Goal: Task Accomplishment & Management: Complete application form

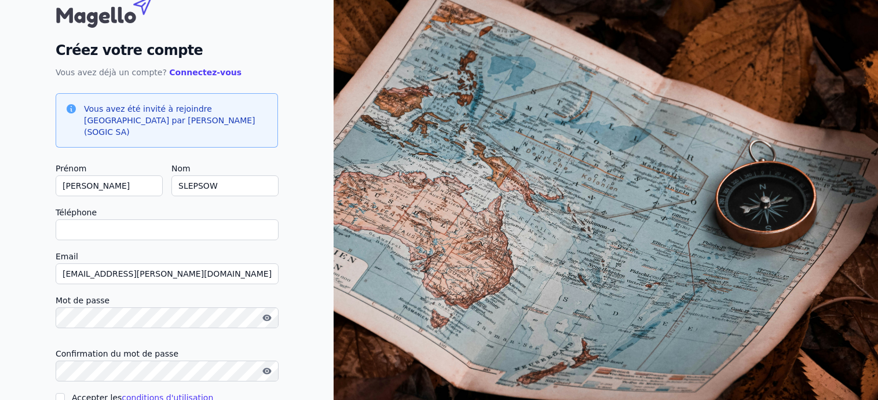
scroll to position [58, 0]
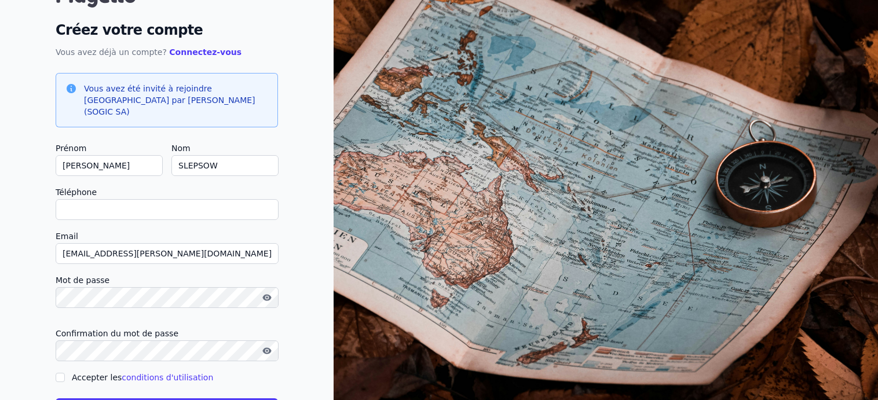
click at [92, 199] on input "Téléphone" at bounding box center [167, 209] width 223 height 21
type input "."
checkbox input "false"
type input "04976975598"
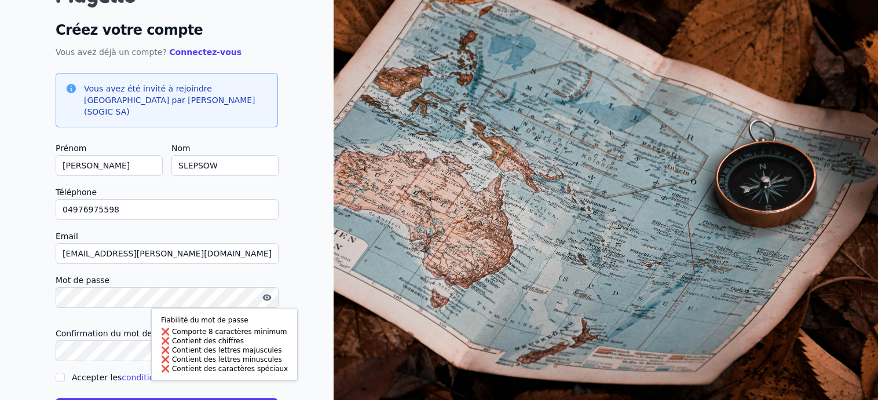
click at [23, 291] on div "Créez votre compte Vous avez déjà un compte? Connectez-vous Vous avez été invit…" at bounding box center [167, 195] width 334 height 507
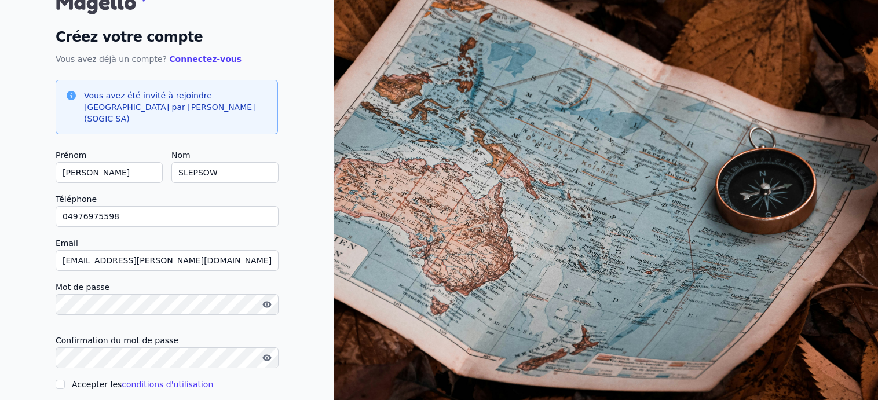
scroll to position [95, 0]
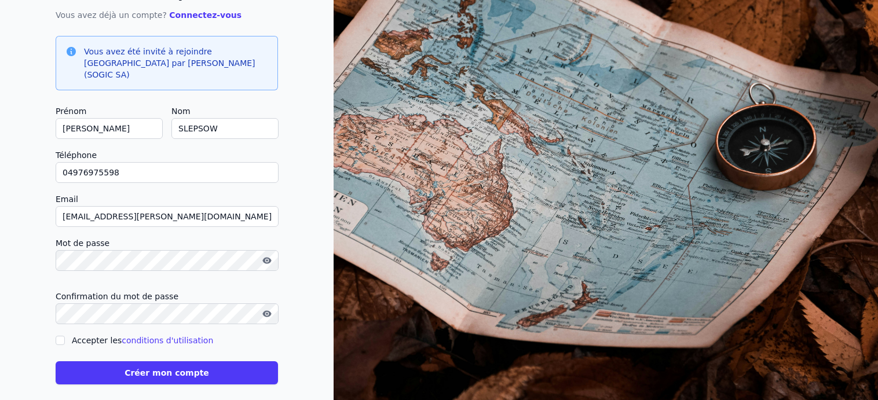
click at [165, 362] on button "Créer mon compte" at bounding box center [167, 372] width 222 height 23
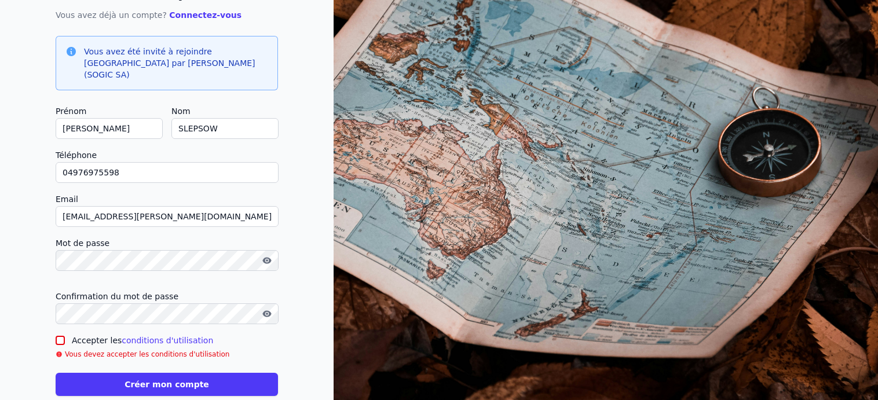
click at [60, 336] on input "Accepter les conditions d'utilisation" at bounding box center [60, 340] width 9 height 9
checkbox input "true"
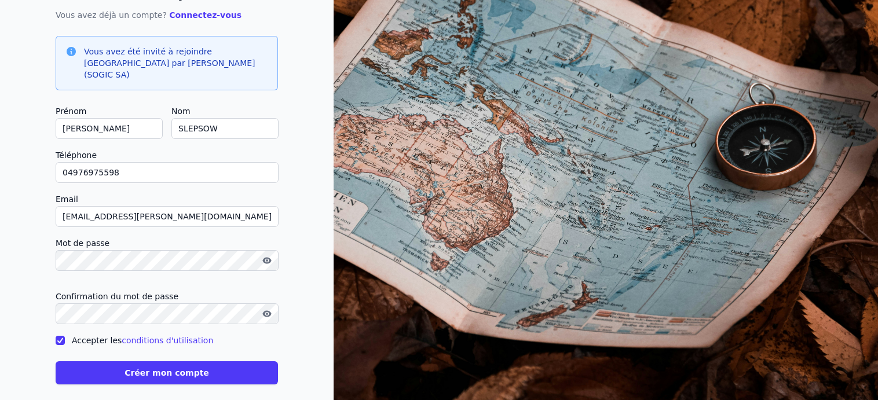
click at [160, 361] on button "Créer mon compte" at bounding box center [167, 372] width 222 height 23
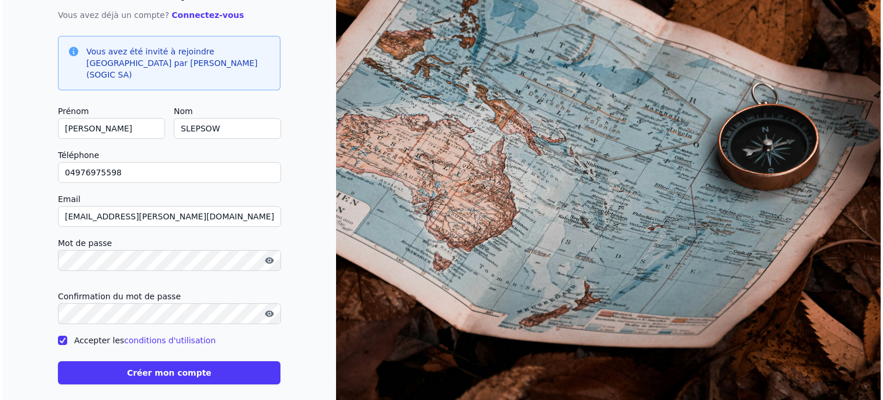
scroll to position [0, 0]
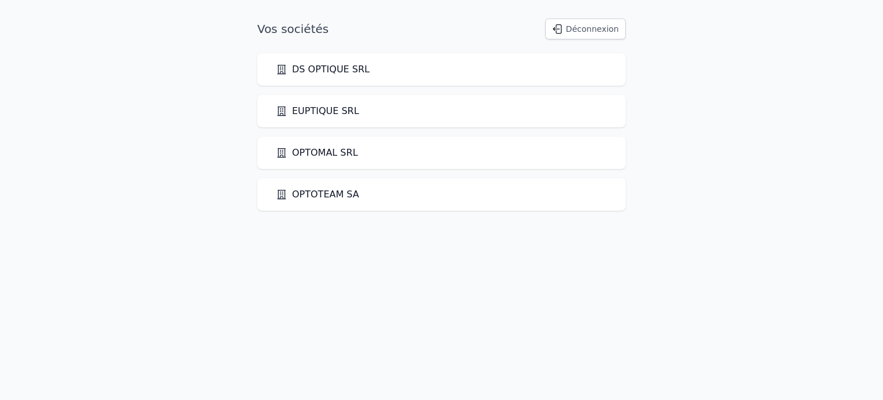
click at [315, 69] on link "DS OPTIQUE SRL" at bounding box center [323, 70] width 94 height 14
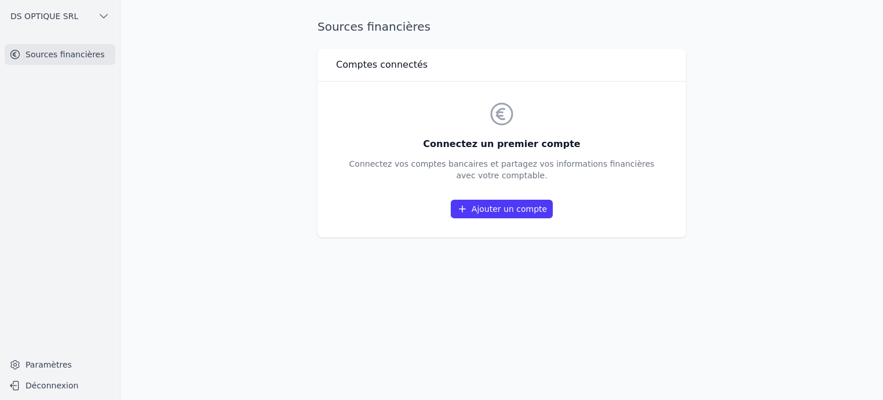
click at [502, 209] on link "Ajouter un compte" at bounding box center [502, 209] width 102 height 19
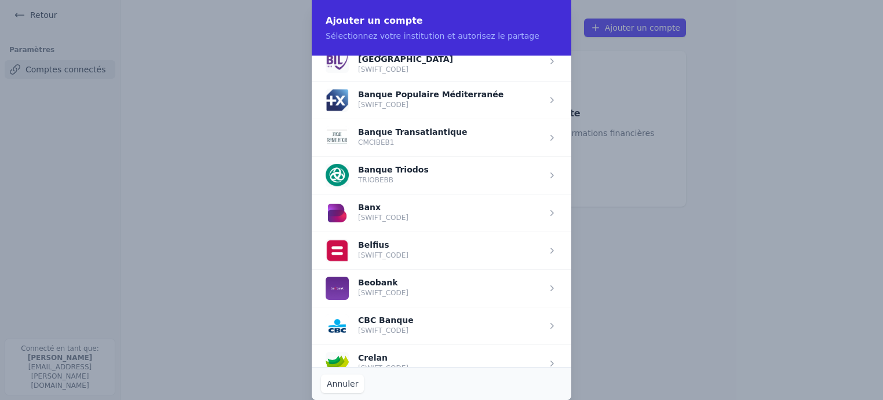
scroll to position [463, 0]
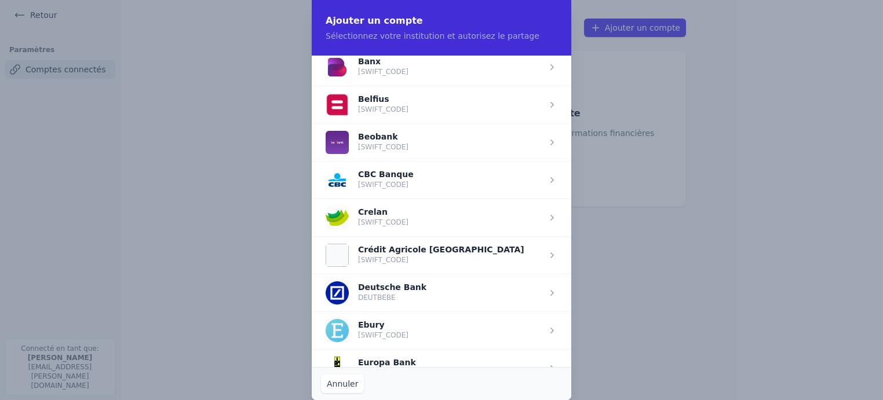
click at [388, 211] on span "button" at bounding box center [442, 218] width 260 height 38
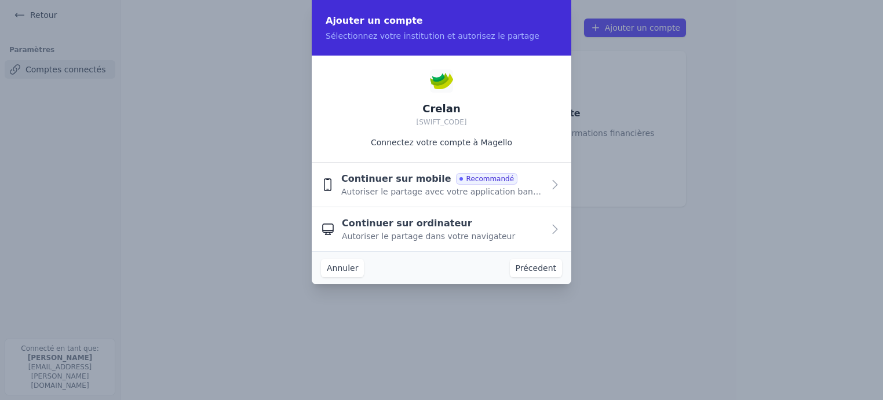
click at [342, 266] on button "Annuler" at bounding box center [342, 268] width 43 height 19
